Goal: Task Accomplishment & Management: Manage account settings

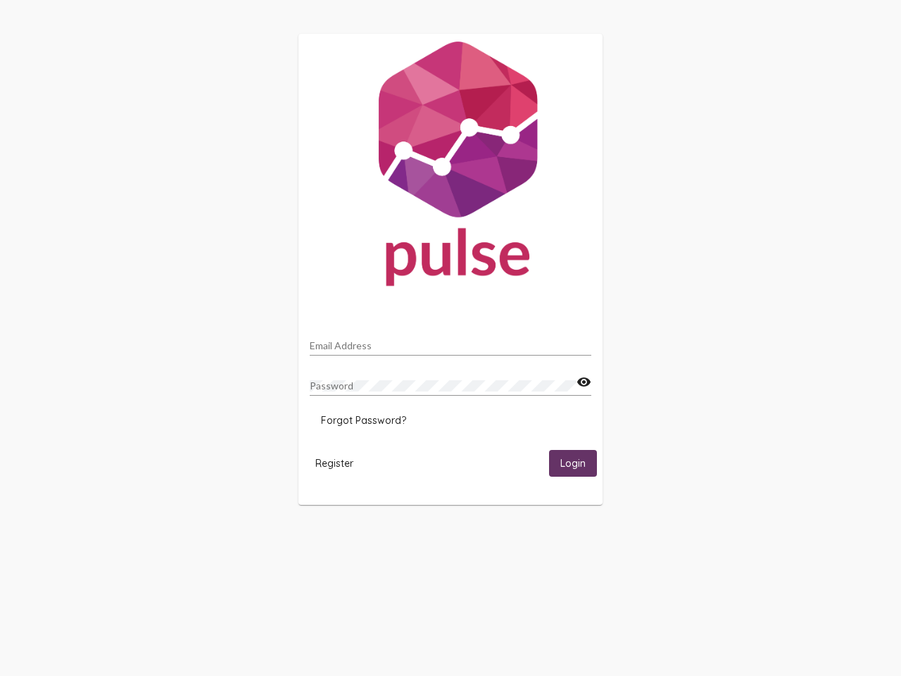
click at [451, 341] on input "Email Address" at bounding box center [451, 345] width 282 height 11
click at [584, 382] on mat-icon "visibility" at bounding box center [584, 382] width 15 height 17
click at [363, 420] on span "Forgot Password?" at bounding box center [363, 420] width 85 height 13
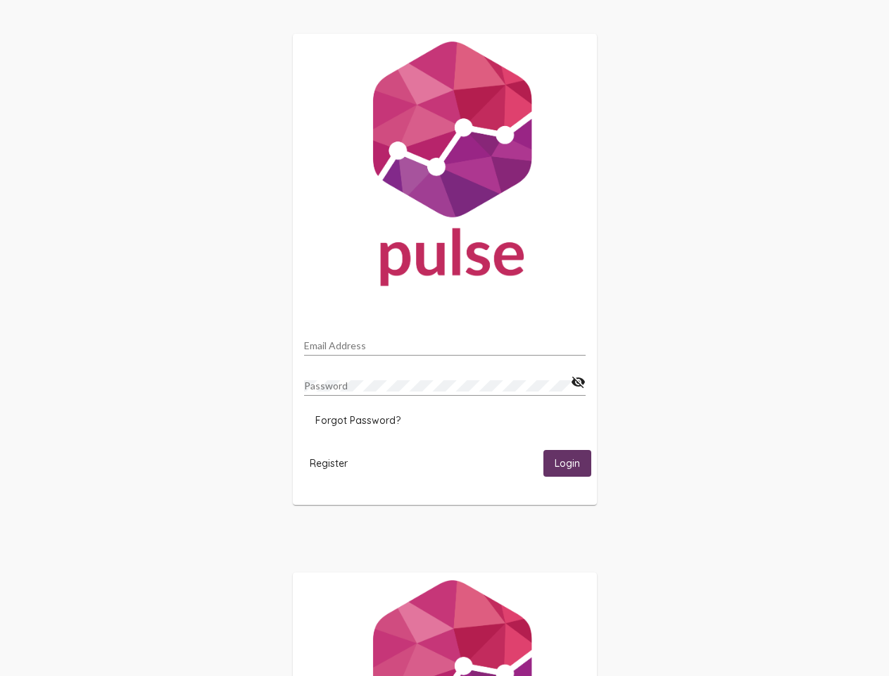
click at [334, 463] on span "Register" at bounding box center [329, 463] width 38 height 13
click at [573, 463] on span "Login" at bounding box center [567, 464] width 25 height 13
